Goal: Navigation & Orientation: Find specific page/section

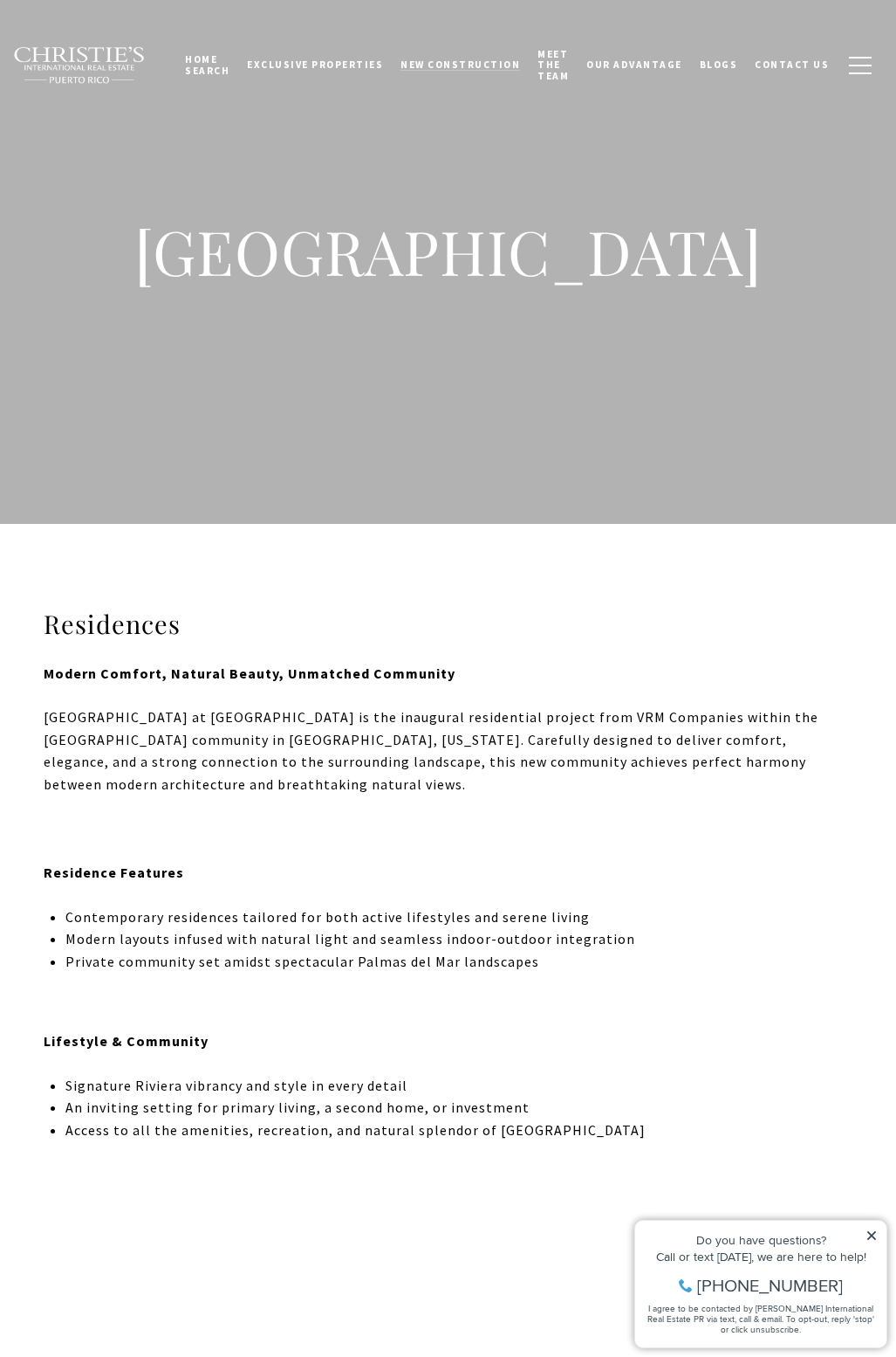
click at [440, 71] on span "New Construction" at bounding box center [460, 64] width 120 height 12
click at [871, 1236] on icon at bounding box center [871, 1235] width 8 height 8
click at [112, 629] on h3 "Residences" at bounding box center [448, 624] width 809 height 33
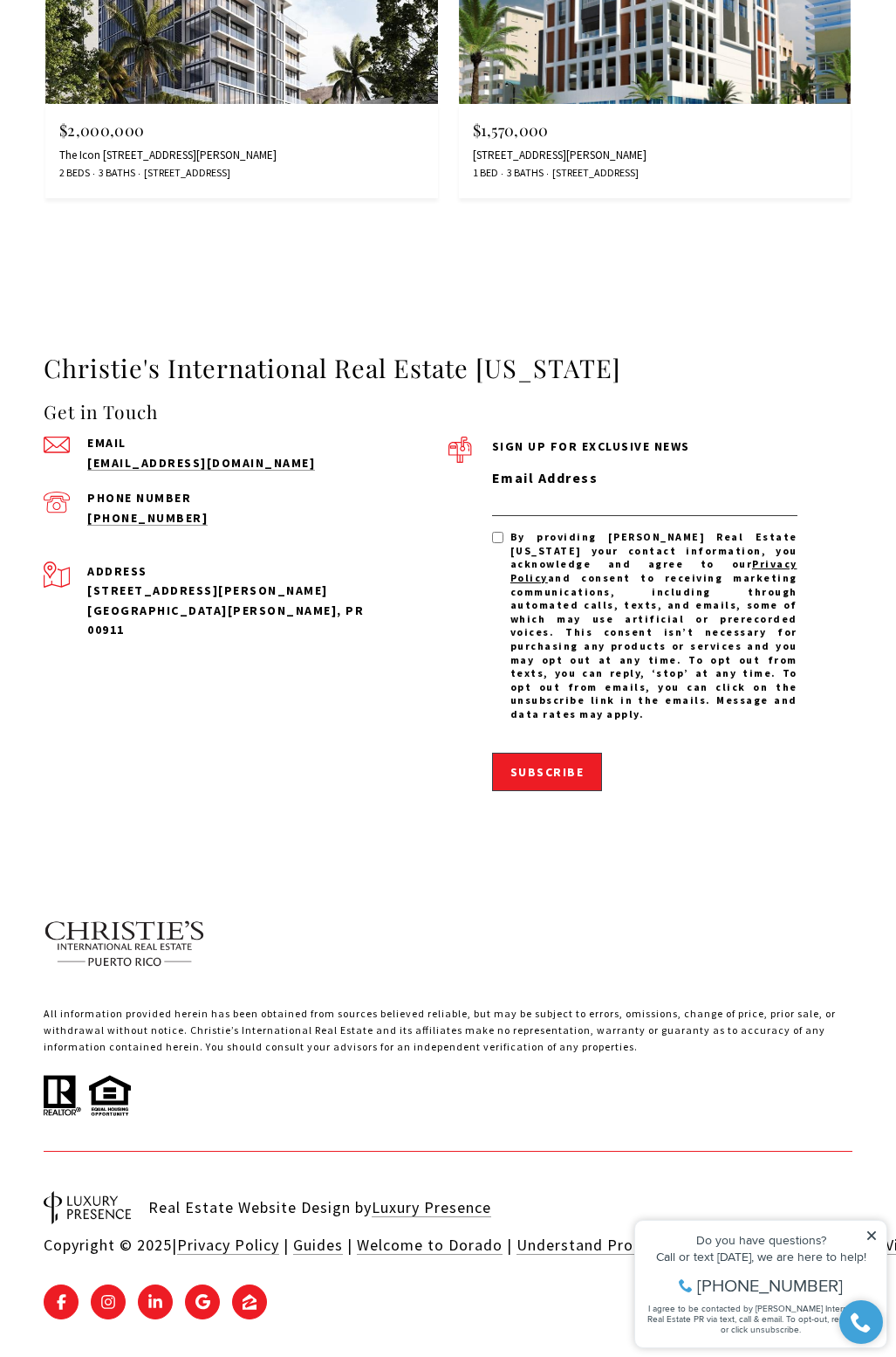
scroll to position [3561, 0]
